Goal: Task Accomplishment & Management: Use online tool/utility

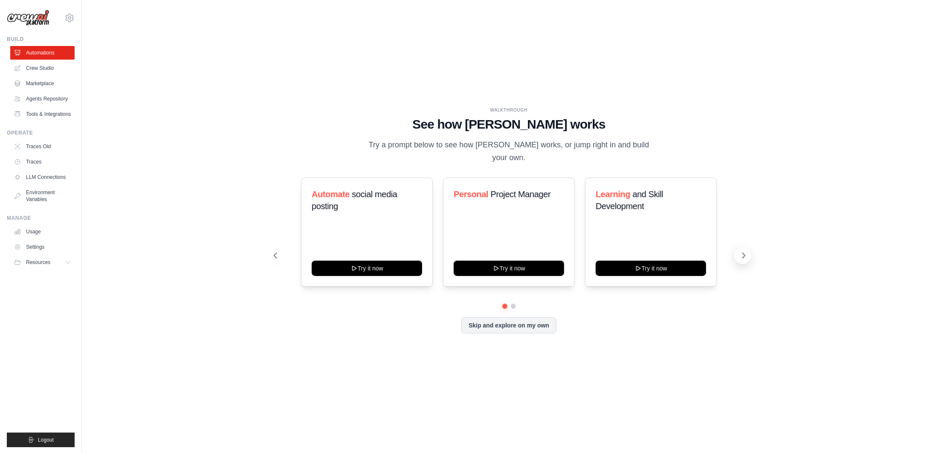
click at [747, 247] on button at bounding box center [742, 255] width 17 height 17
click at [273, 252] on icon at bounding box center [274, 256] width 9 height 9
click at [646, 197] on h3 "Learning and Skill Development" at bounding box center [651, 200] width 110 height 24
click at [43, 66] on link "Crew Studio" at bounding box center [43, 68] width 64 height 14
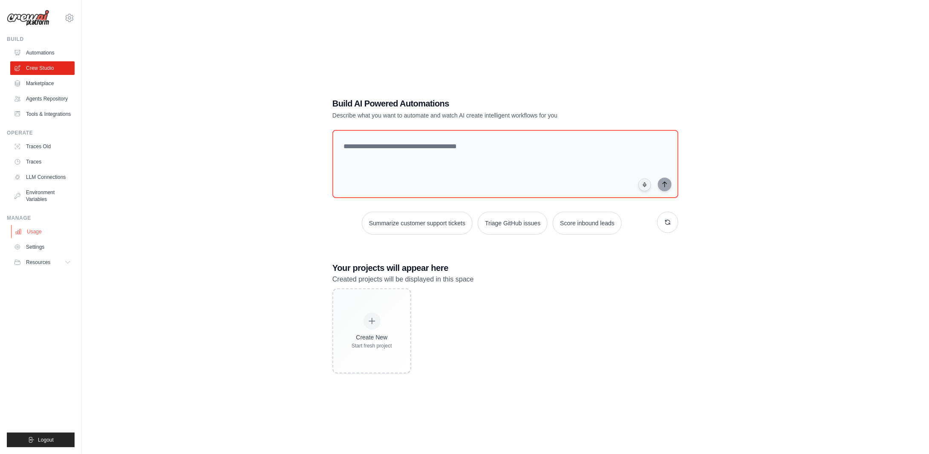
click at [32, 230] on link "Usage" at bounding box center [43, 232] width 64 height 14
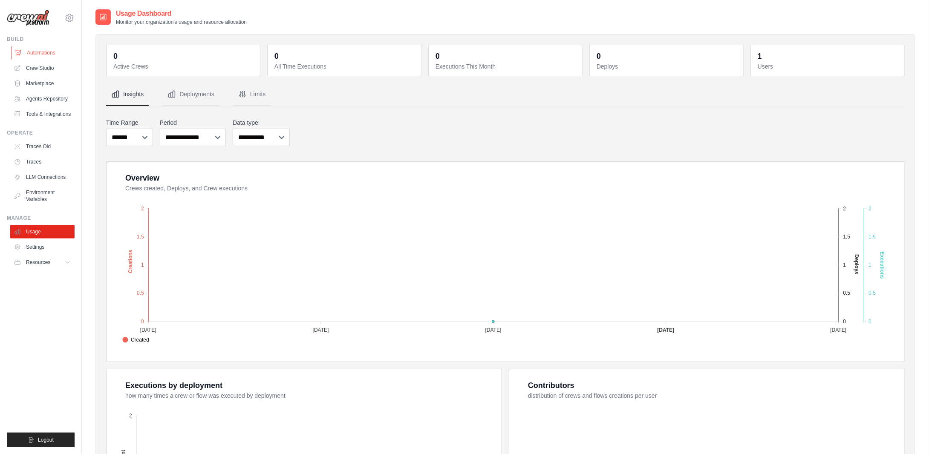
click at [40, 52] on link "Automations" at bounding box center [43, 53] width 64 height 14
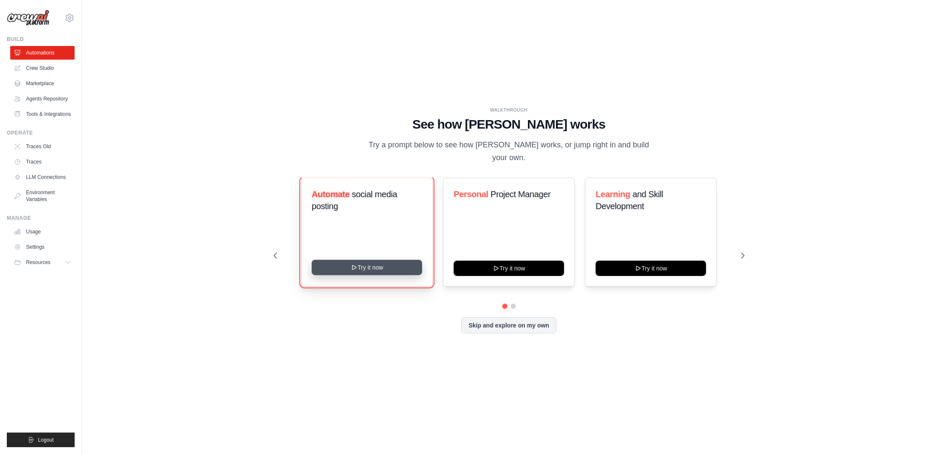
click at [357, 266] on button "Try it now" at bounding box center [367, 267] width 110 height 15
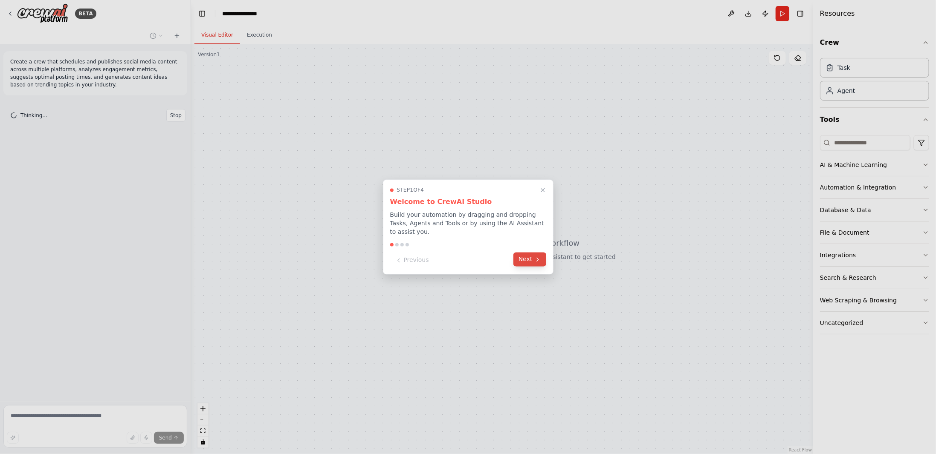
click at [530, 260] on button "Next" at bounding box center [529, 260] width 33 height 14
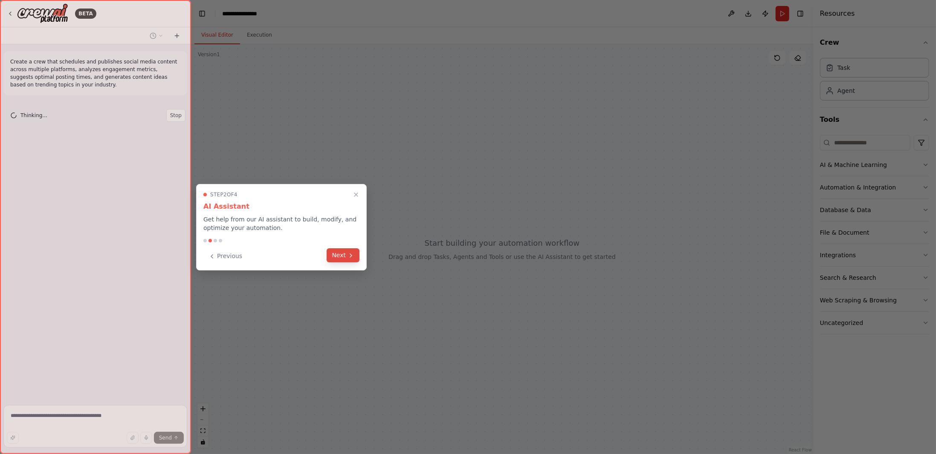
click at [343, 256] on button "Next" at bounding box center [343, 256] width 33 height 14
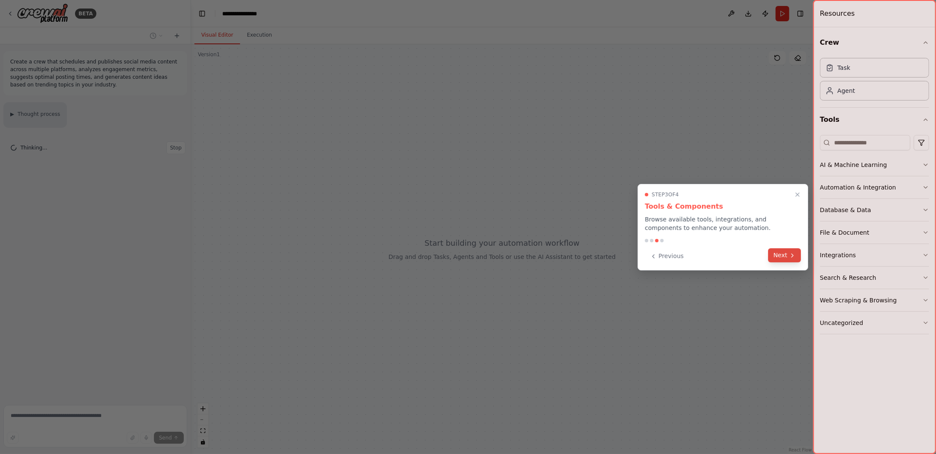
click at [779, 254] on button "Next" at bounding box center [784, 256] width 33 height 14
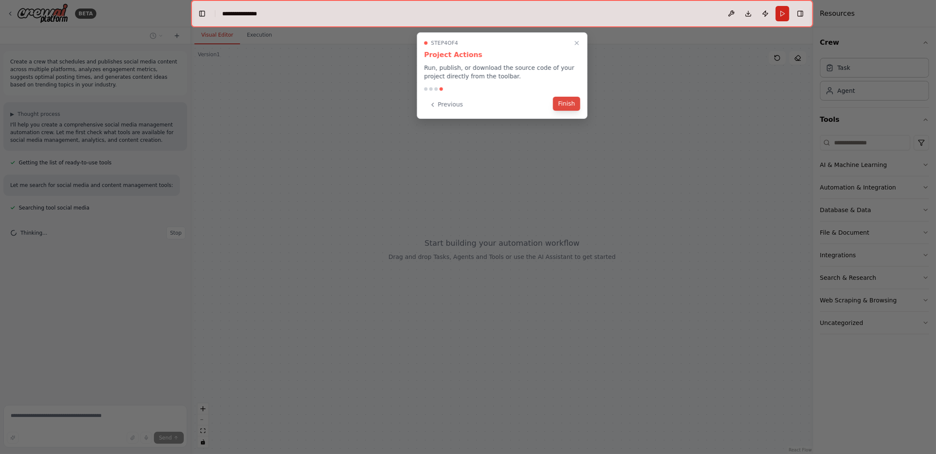
click at [564, 105] on button "Finish" at bounding box center [566, 104] width 27 height 14
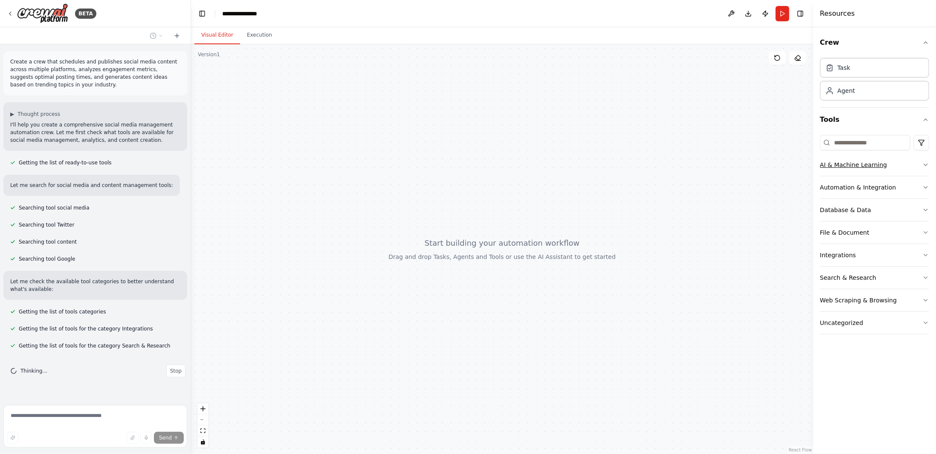
click at [923, 164] on icon "button" at bounding box center [925, 165] width 7 height 7
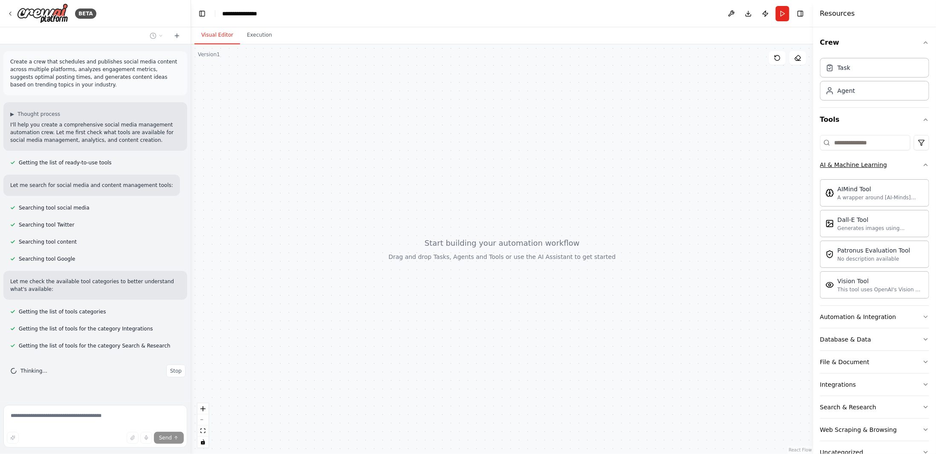
click at [923, 164] on div "Crew Task Agent Tools AI & Machine Learning AIMind Tool A wrapper around [AI-Mi…" at bounding box center [874, 240] width 123 height 427
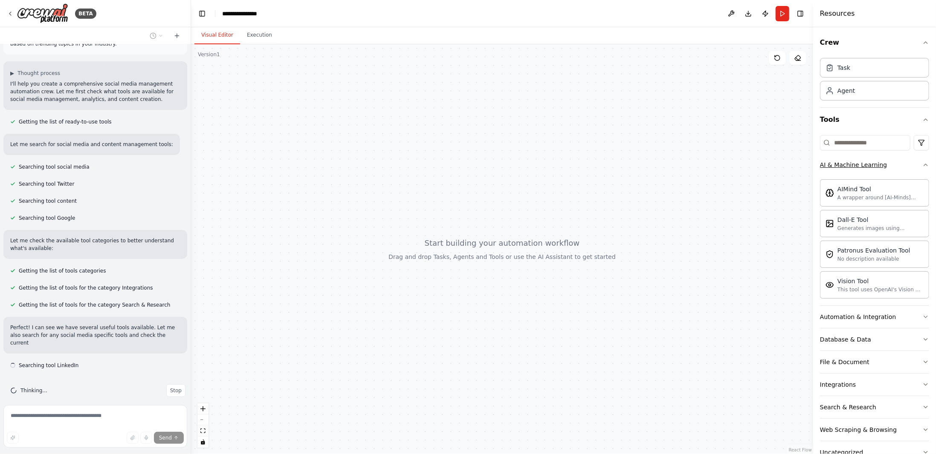
scroll to position [49, 0]
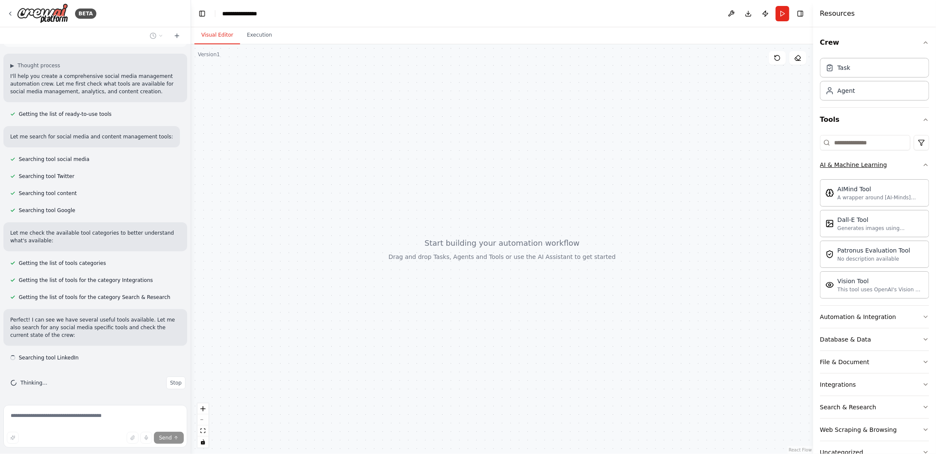
click at [922, 165] on icon "button" at bounding box center [925, 165] width 7 height 7
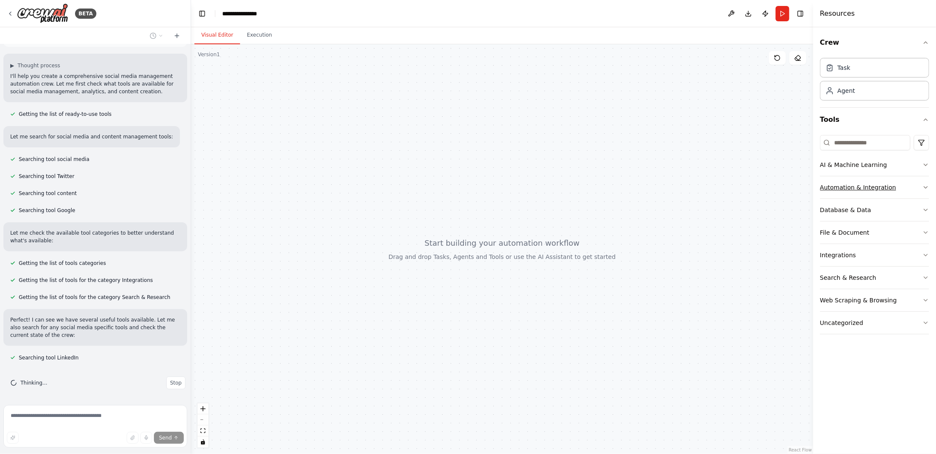
scroll to position [66, 0]
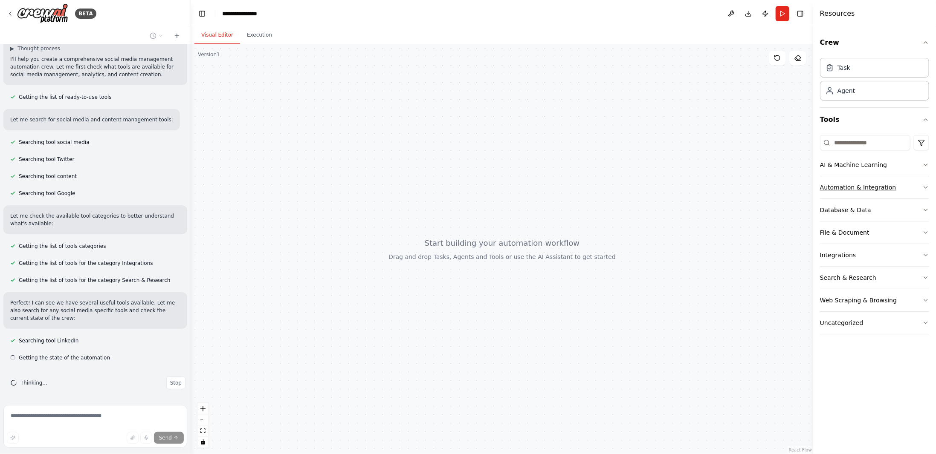
click at [923, 184] on icon "button" at bounding box center [925, 187] width 7 height 7
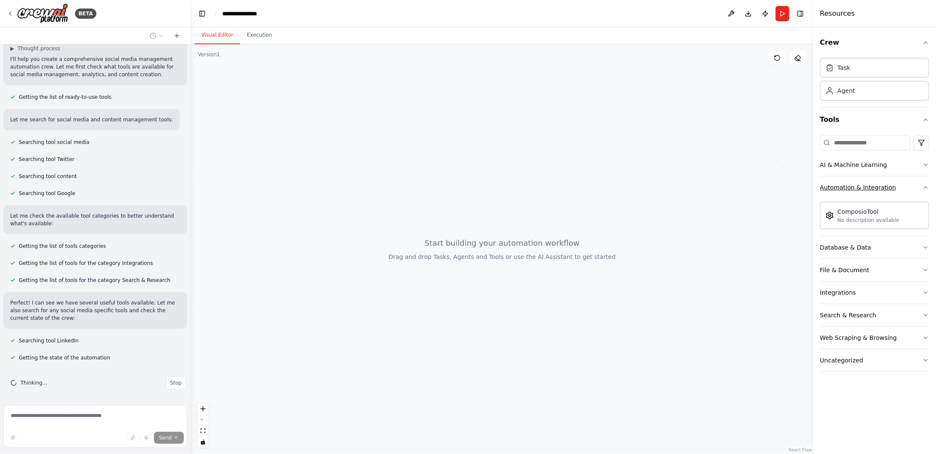
click at [923, 184] on icon "button" at bounding box center [925, 187] width 7 height 7
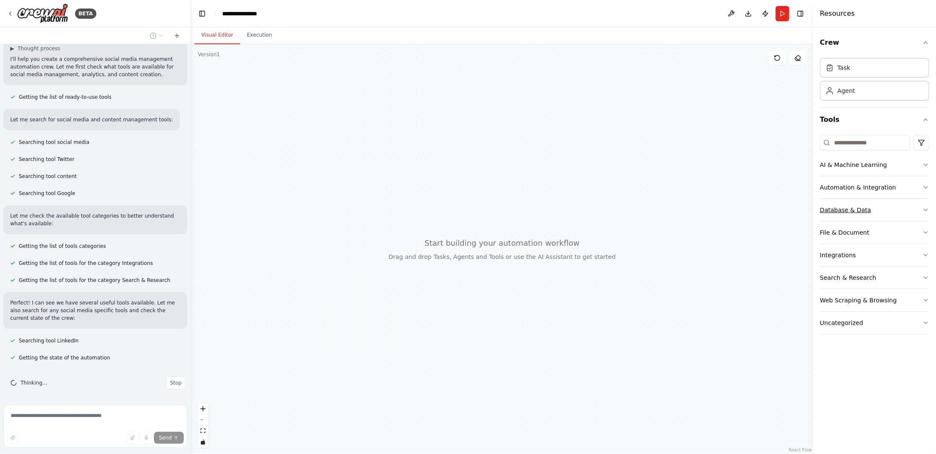
click at [918, 207] on button "Database & Data" at bounding box center [874, 210] width 109 height 22
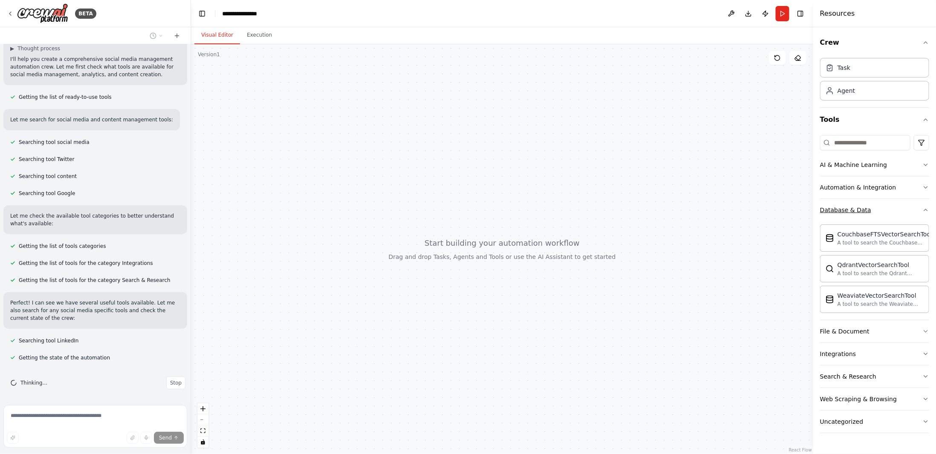
click at [921, 206] on button "Database & Data" at bounding box center [874, 210] width 109 height 22
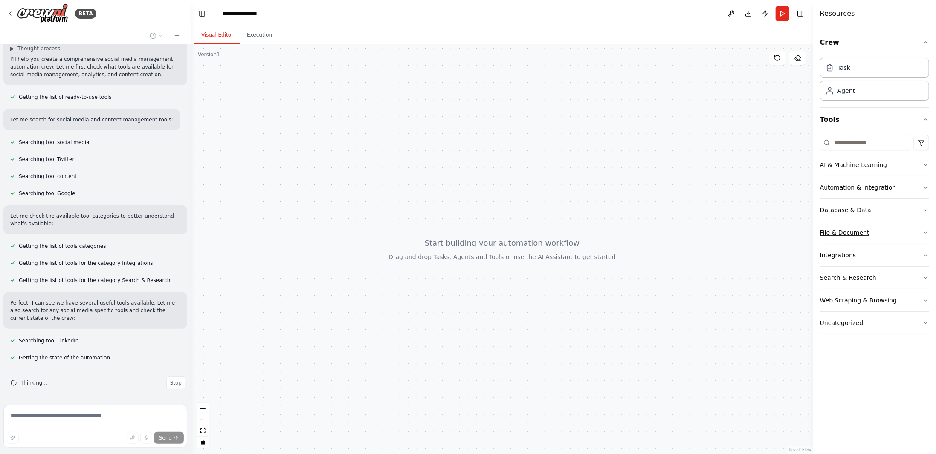
click at [919, 234] on button "File & Document" at bounding box center [874, 233] width 109 height 22
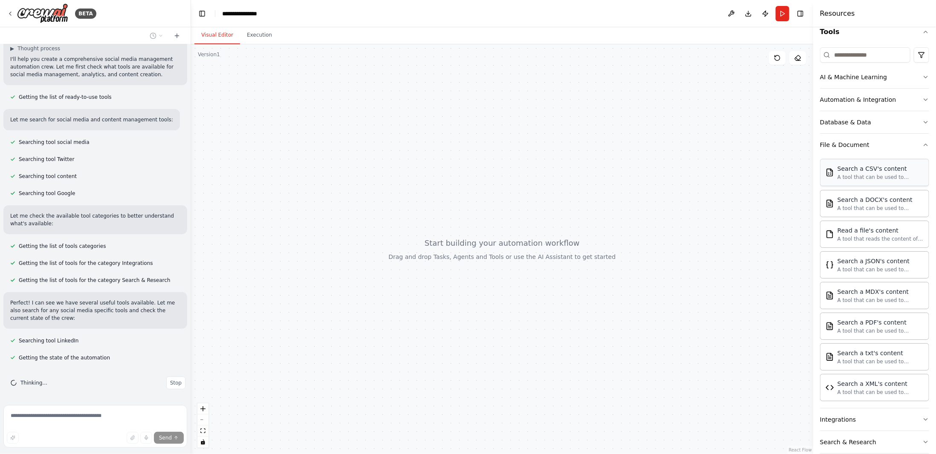
scroll to position [128, 0]
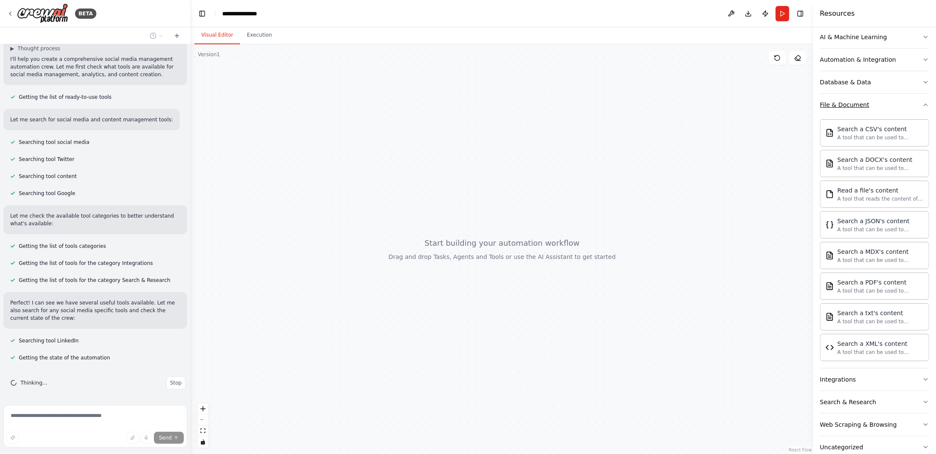
click at [922, 102] on icon "button" at bounding box center [925, 104] width 7 height 7
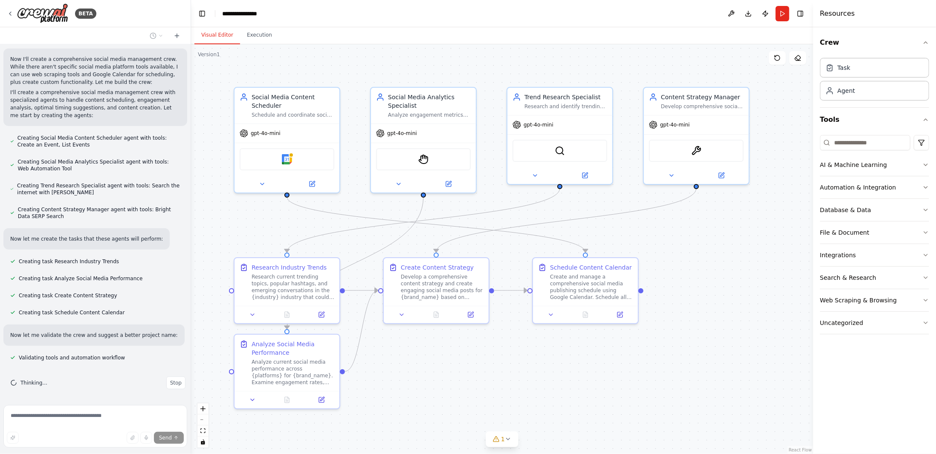
scroll to position [404, 0]
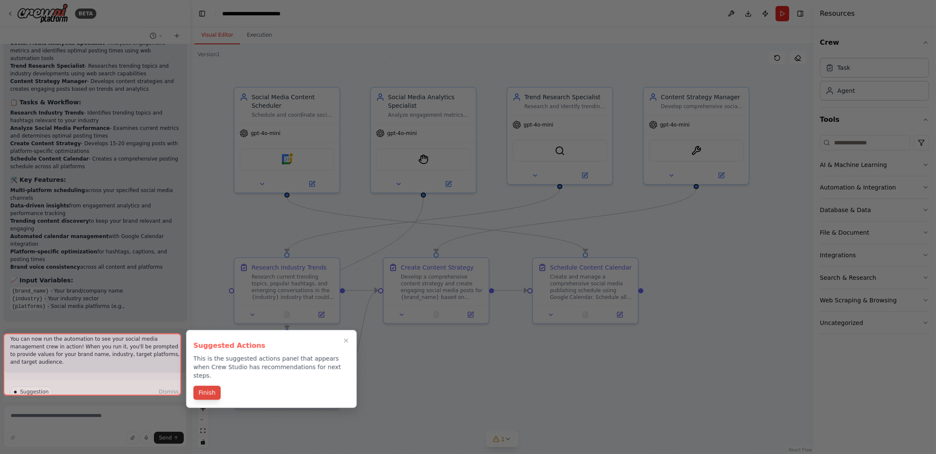
click at [212, 386] on button "Finish" at bounding box center [207, 393] width 27 height 14
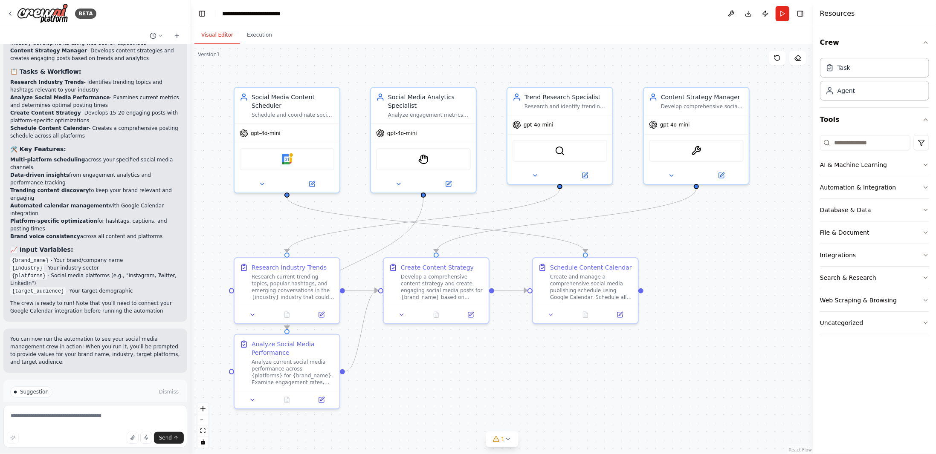
scroll to position [845, 0]
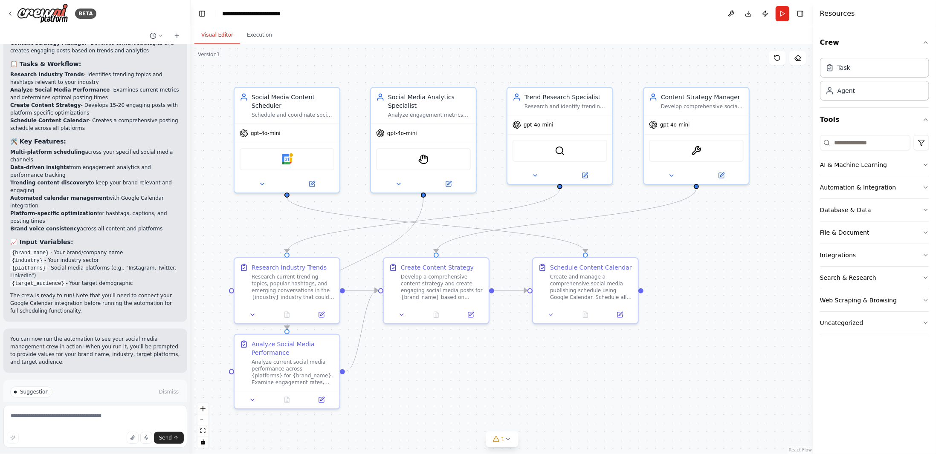
click at [97, 425] on span "Run Automation" at bounding box center [98, 428] width 41 height 7
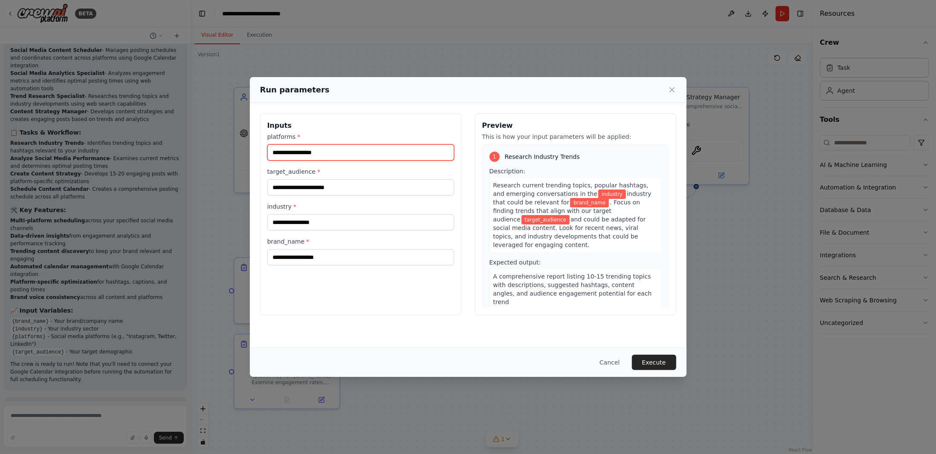
click at [346, 155] on input "platforms *" at bounding box center [360, 153] width 187 height 16
type input "********"
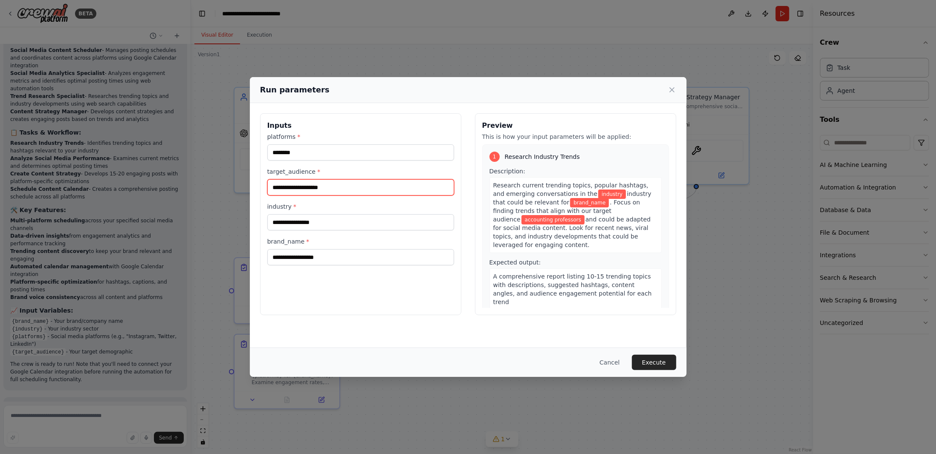
type input "**********"
type input "*********"
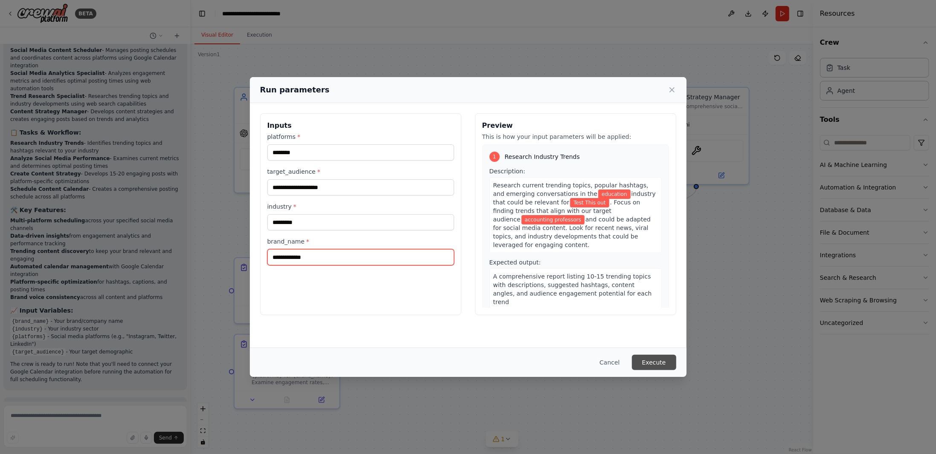
type input "**********"
click at [651, 359] on button "Execute" at bounding box center [654, 362] width 44 height 15
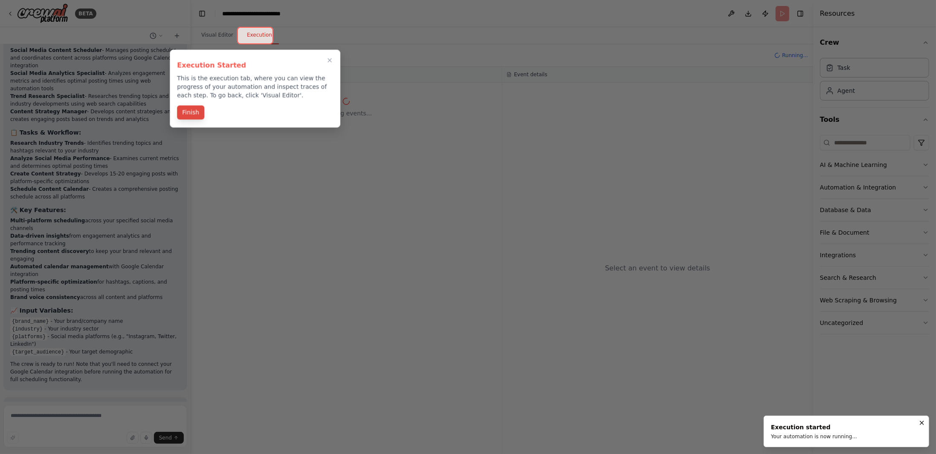
click at [196, 114] on button "Finish" at bounding box center [190, 113] width 27 height 14
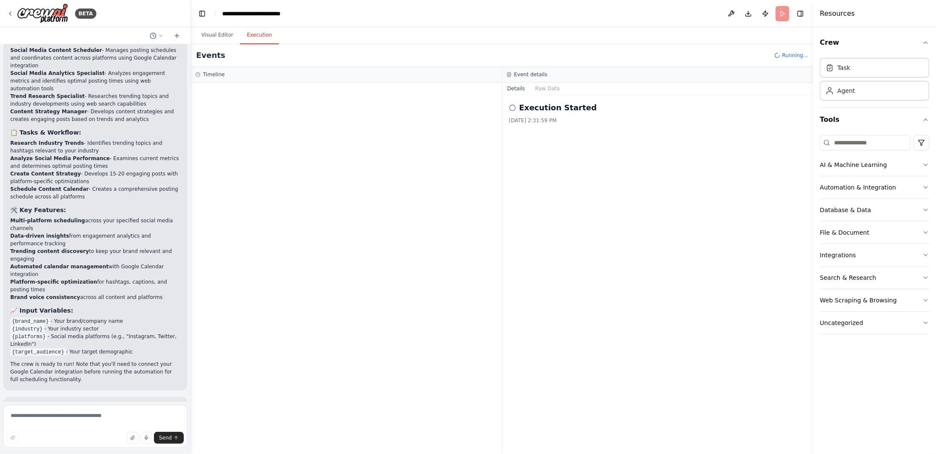
click at [516, 107] on div "Execution Started" at bounding box center [658, 108] width 298 height 12
click at [512, 107] on icon at bounding box center [512, 107] width 7 height 7
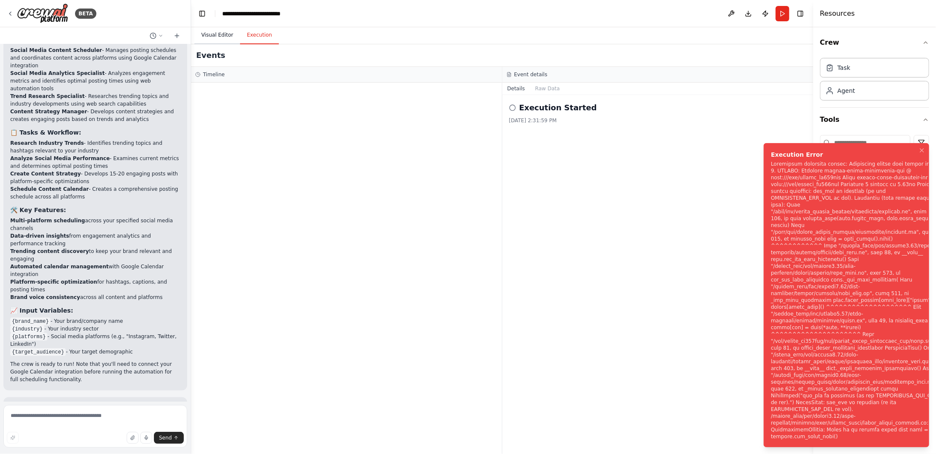
scroll to position [845, 0]
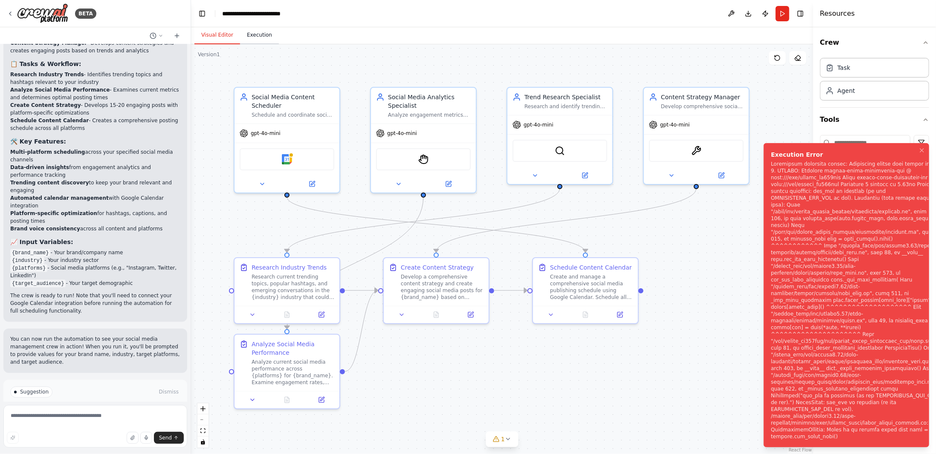
drag, startPoint x: 223, startPoint y: 37, endPoint x: 262, endPoint y: 36, distance: 39.2
click at [263, 37] on div "Visual Editor Execution" at bounding box center [236, 35] width 84 height 17
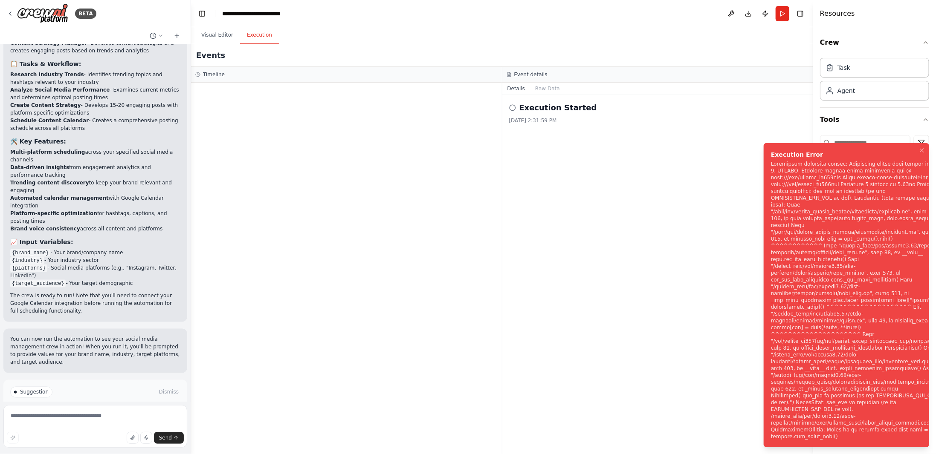
click at [262, 36] on button "Execution" at bounding box center [259, 35] width 39 height 18
click at [222, 34] on button "Visual Editor" at bounding box center [217, 35] width 46 height 18
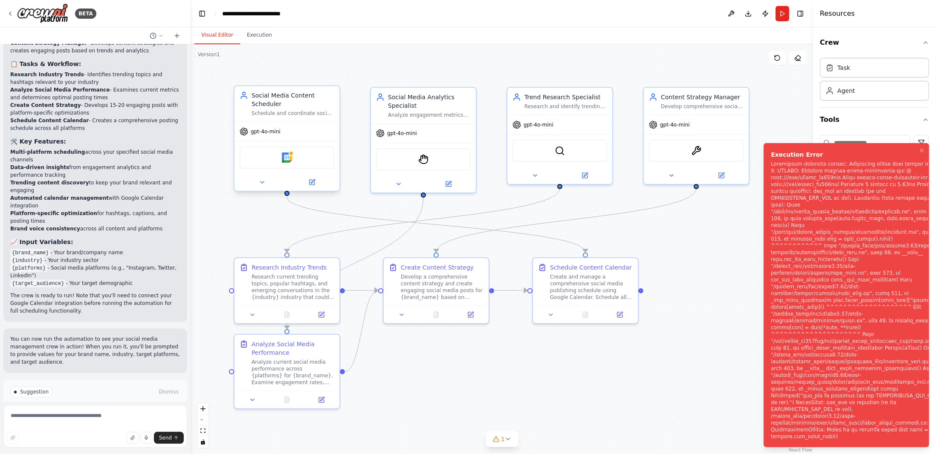
click at [273, 127] on div "gpt-4o-mini" at bounding box center [260, 131] width 41 height 9
click at [277, 132] on span "gpt-4o-mini" at bounding box center [266, 131] width 30 height 7
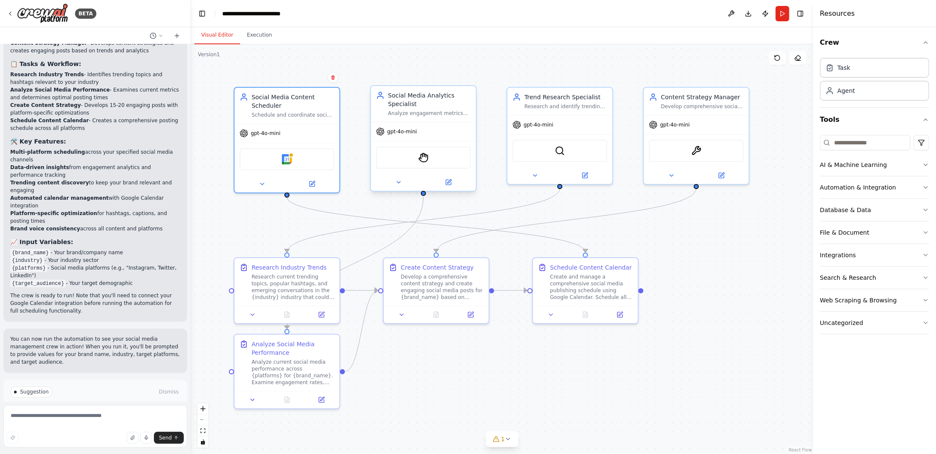
click at [414, 136] on div "gpt-4o-mini" at bounding box center [423, 131] width 105 height 19
click at [310, 131] on div "gpt-4o-mini" at bounding box center [286, 131] width 105 height 19
click at [313, 185] on button at bounding box center [312, 182] width 48 height 10
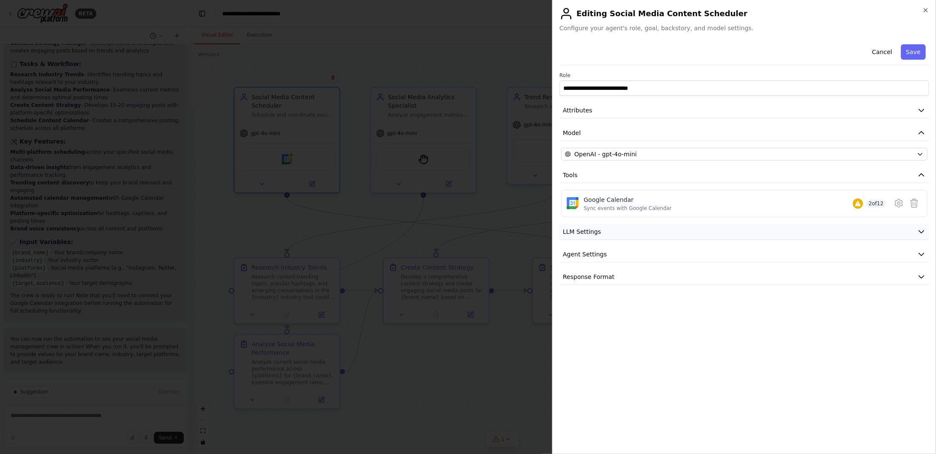
click at [617, 228] on button "LLM Settings" at bounding box center [744, 232] width 370 height 16
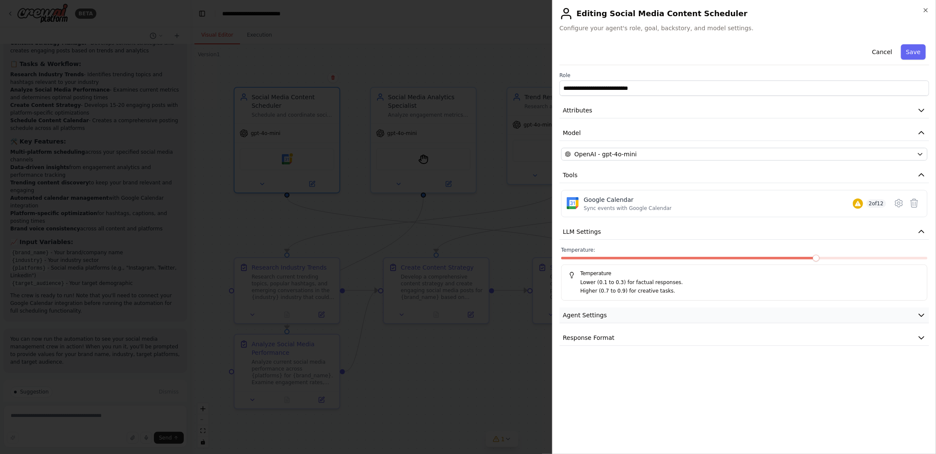
click at [609, 314] on button "Agent Settings" at bounding box center [744, 316] width 370 height 16
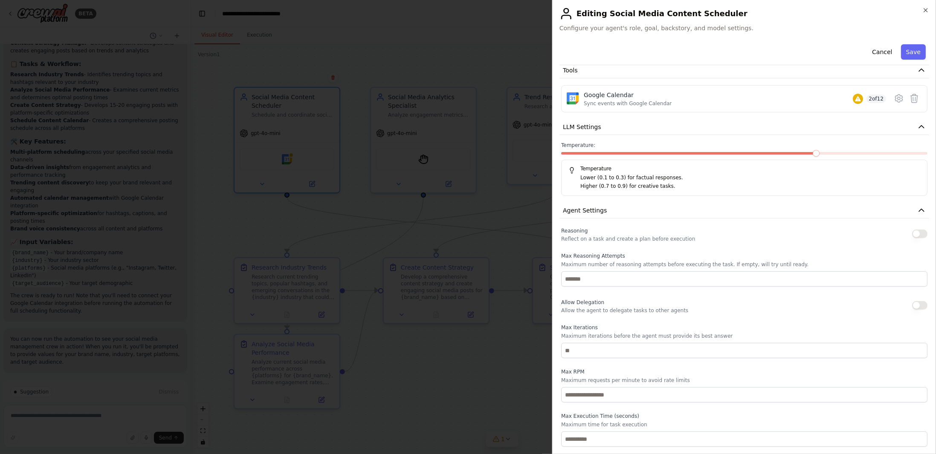
scroll to position [89, 0]
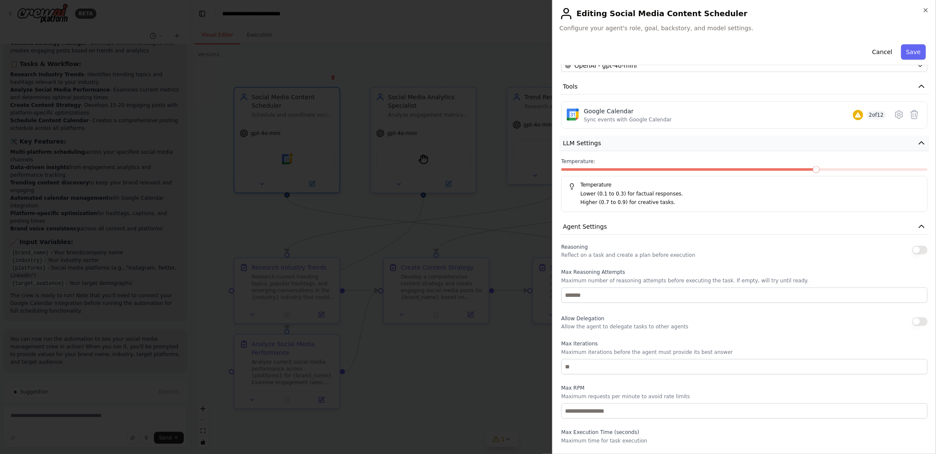
click at [917, 142] on icon "button" at bounding box center [921, 143] width 9 height 9
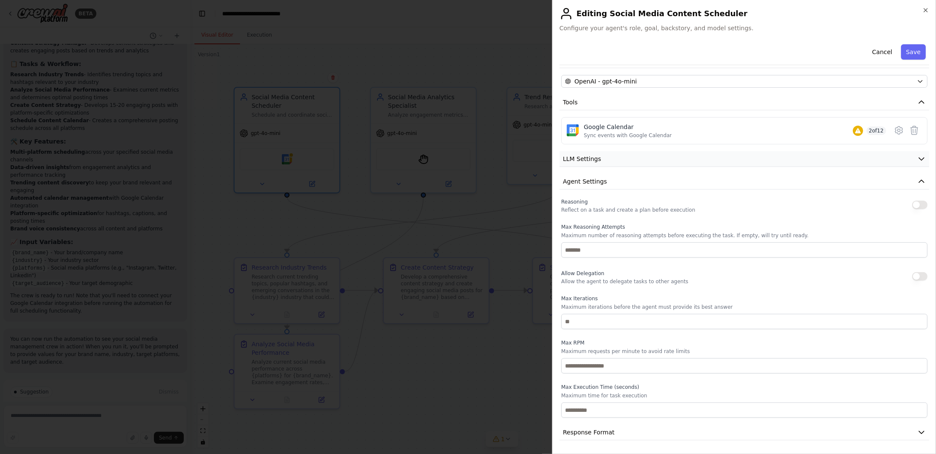
scroll to position [71, 0]
click at [914, 187] on button "Agent Settings" at bounding box center [744, 184] width 370 height 16
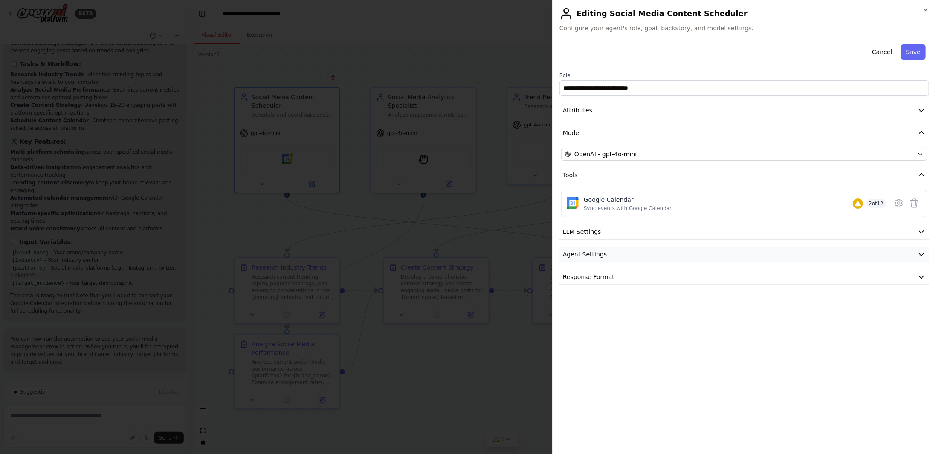
scroll to position [0, 0]
click at [587, 278] on span "Response Format" at bounding box center [589, 277] width 52 height 9
click at [921, 276] on icon "button" at bounding box center [921, 277] width 5 height 3
click at [926, 8] on icon "button" at bounding box center [925, 10] width 7 height 7
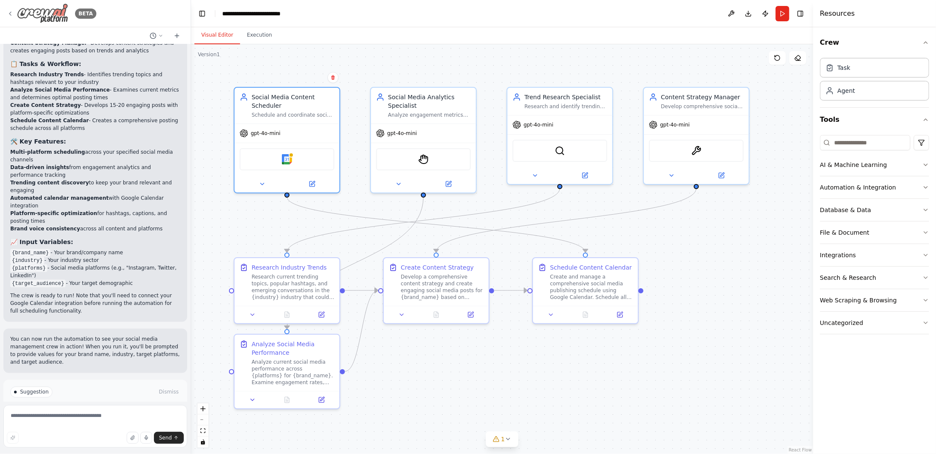
click at [9, 15] on icon at bounding box center [10, 13] width 7 height 7
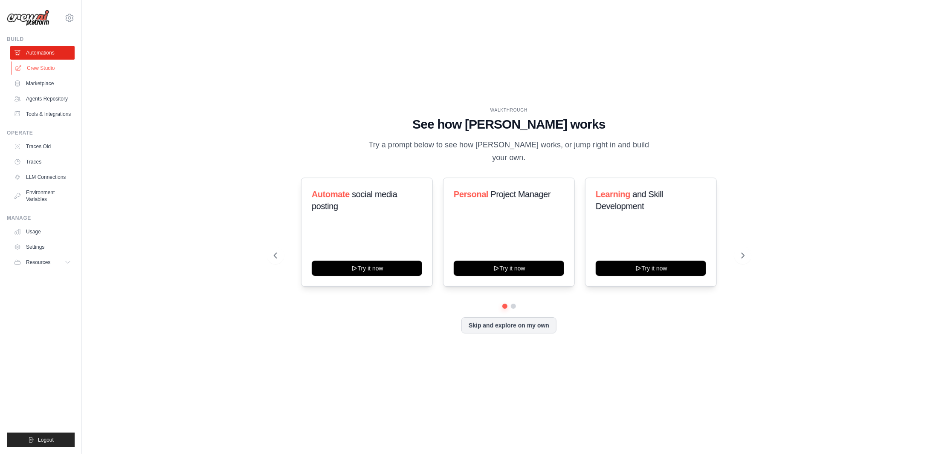
click at [48, 69] on link "Crew Studio" at bounding box center [43, 68] width 64 height 14
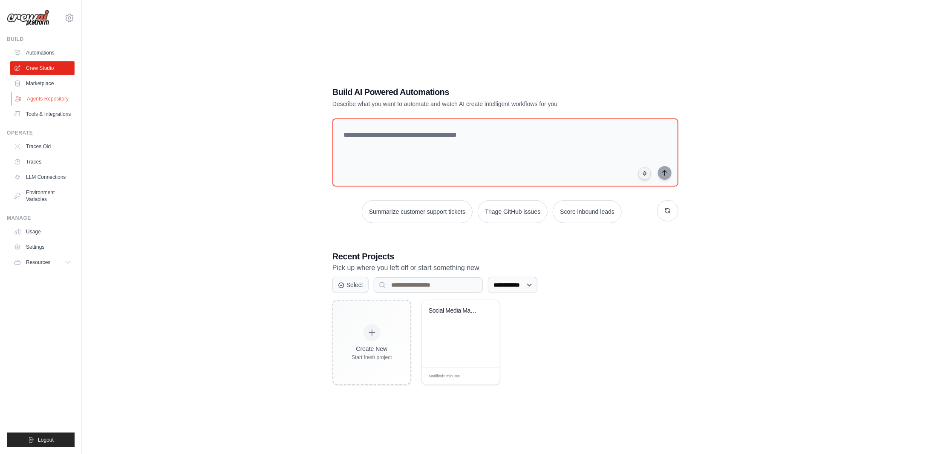
click at [30, 97] on link "Agents Repository" at bounding box center [43, 99] width 64 height 14
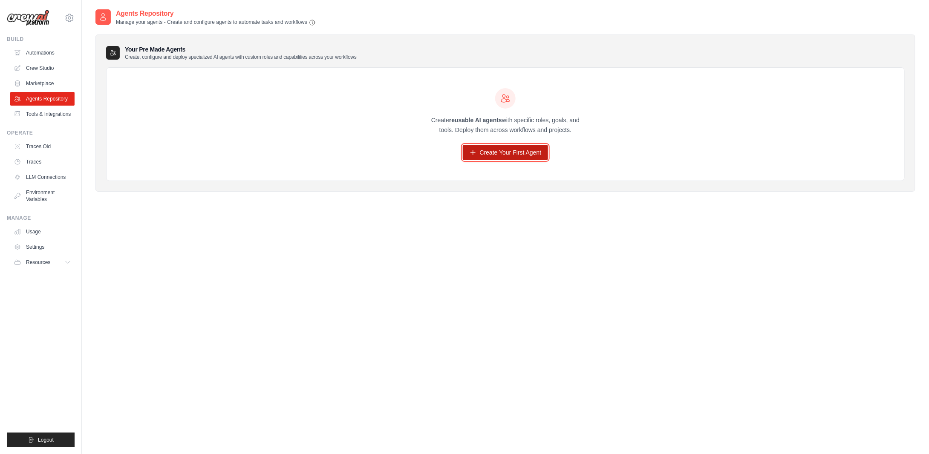
click at [504, 152] on link "Create Your First Agent" at bounding box center [506, 152] width 86 height 15
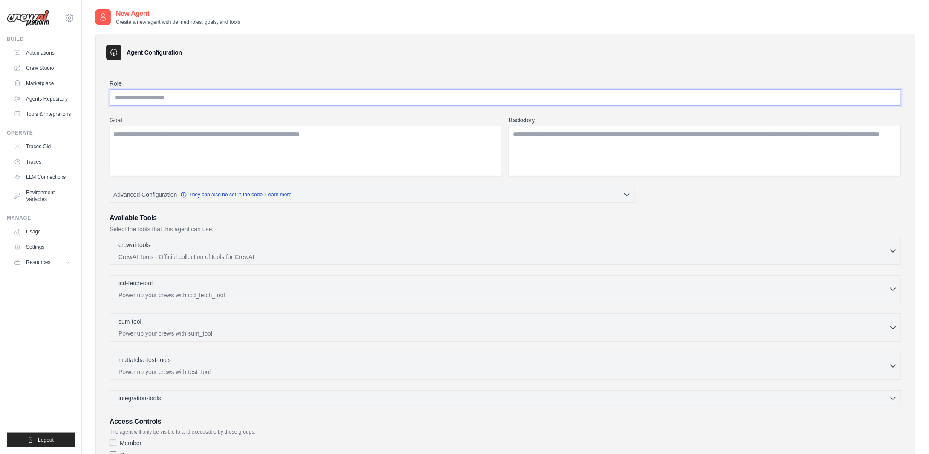
click at [198, 98] on input "Role" at bounding box center [506, 98] width 792 height 16
click at [37, 115] on link "Tools & Integrations" at bounding box center [43, 114] width 64 height 14
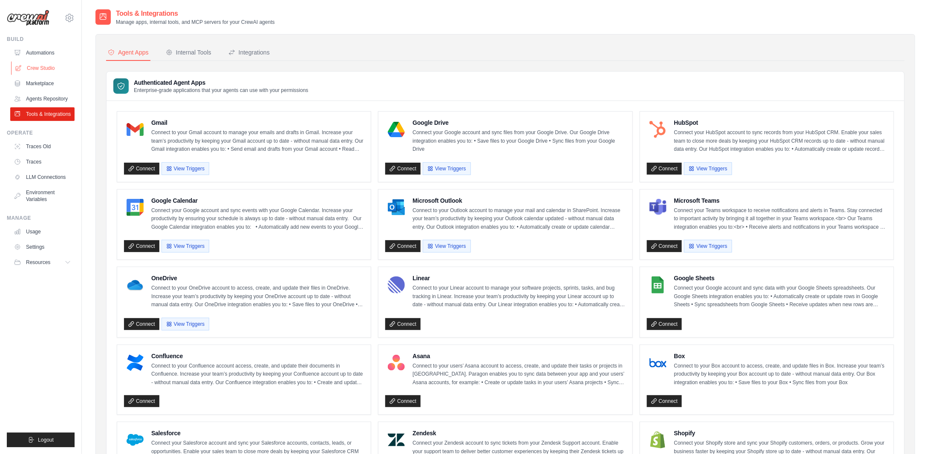
click at [37, 67] on link "Crew Studio" at bounding box center [43, 68] width 64 height 14
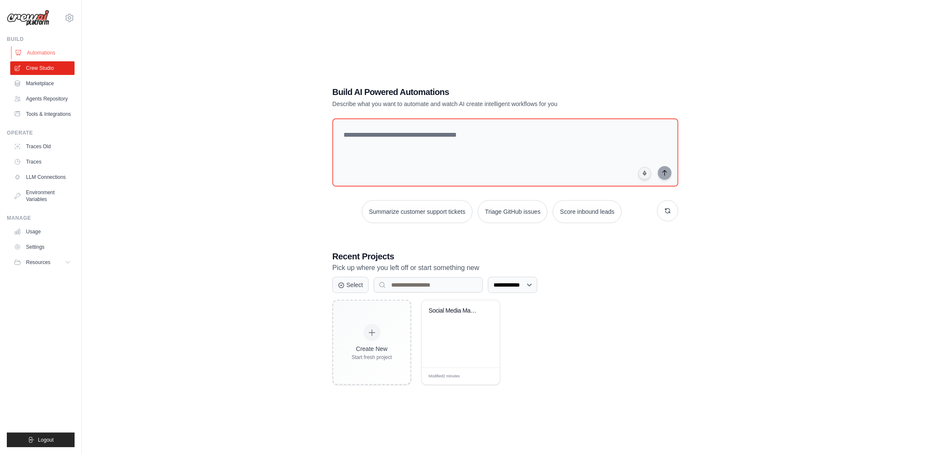
click at [29, 51] on link "Automations" at bounding box center [43, 53] width 64 height 14
